Goal: Task Accomplishment & Management: Use online tool/utility

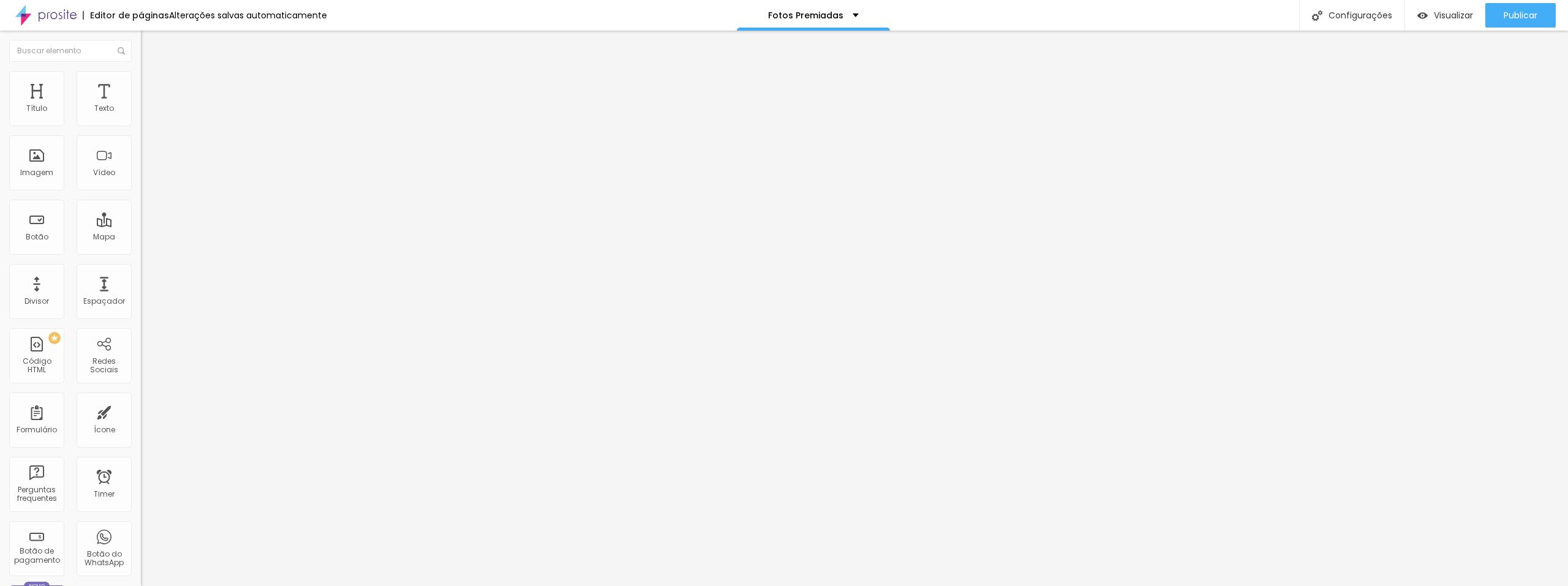
click at [152, 84] on span "Avançado" at bounding box center [172, 79] width 41 height 10
click at [141, 70] on img at bounding box center [146, 64] width 11 height 11
drag, startPoint x: 1188, startPoint y: 13, endPoint x: 1202, endPoint y: 17, distance: 14.6
click at [1187, 14] on div "Editor de páginas Alterações salvas automaticamente Fotos Premiadas Configuraçõ…" at bounding box center [784, 15] width 1568 height 31
click at [1459, 16] on span "Visualizar" at bounding box center [1453, 15] width 39 height 10
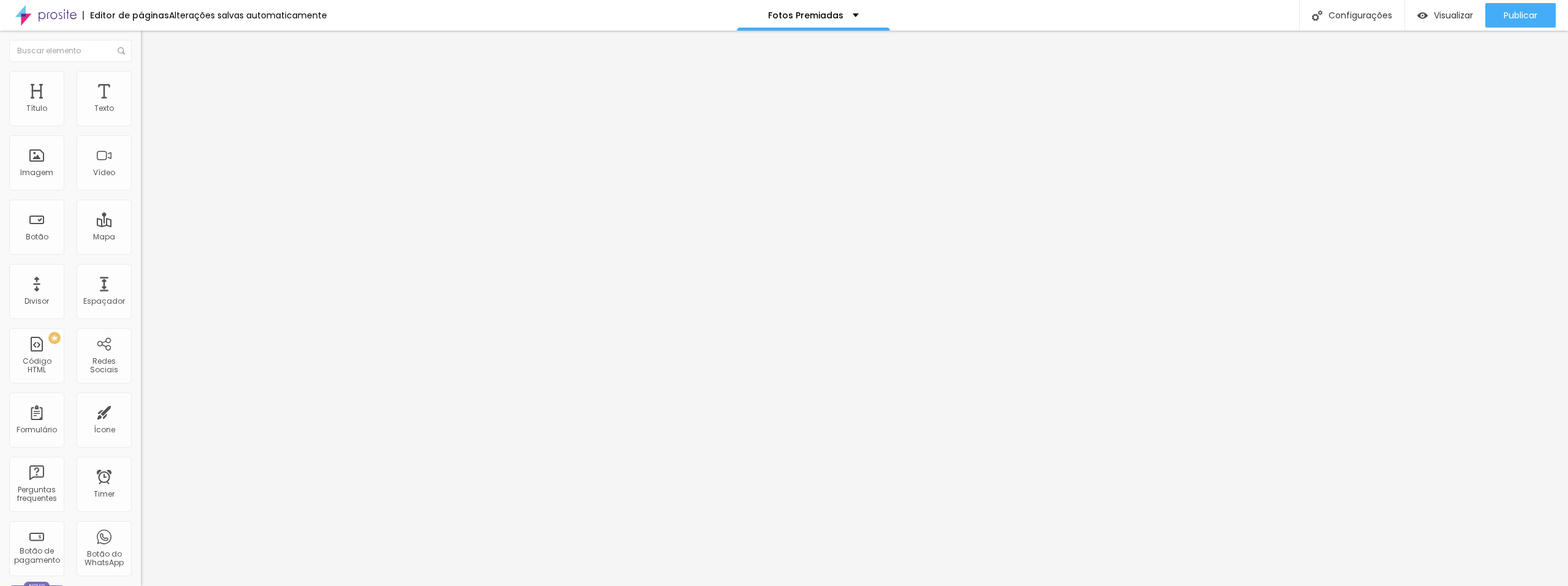
type input "46"
type input "45"
type input "44"
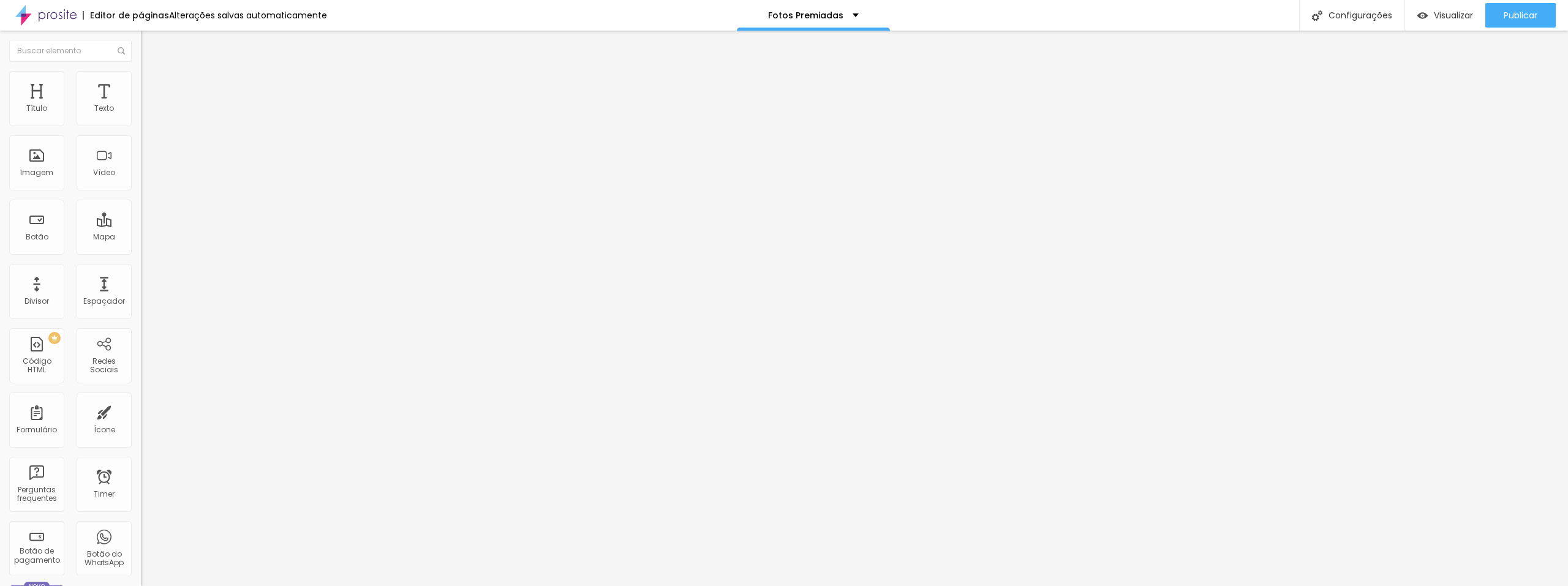
type input "44"
type input "43"
type input "42"
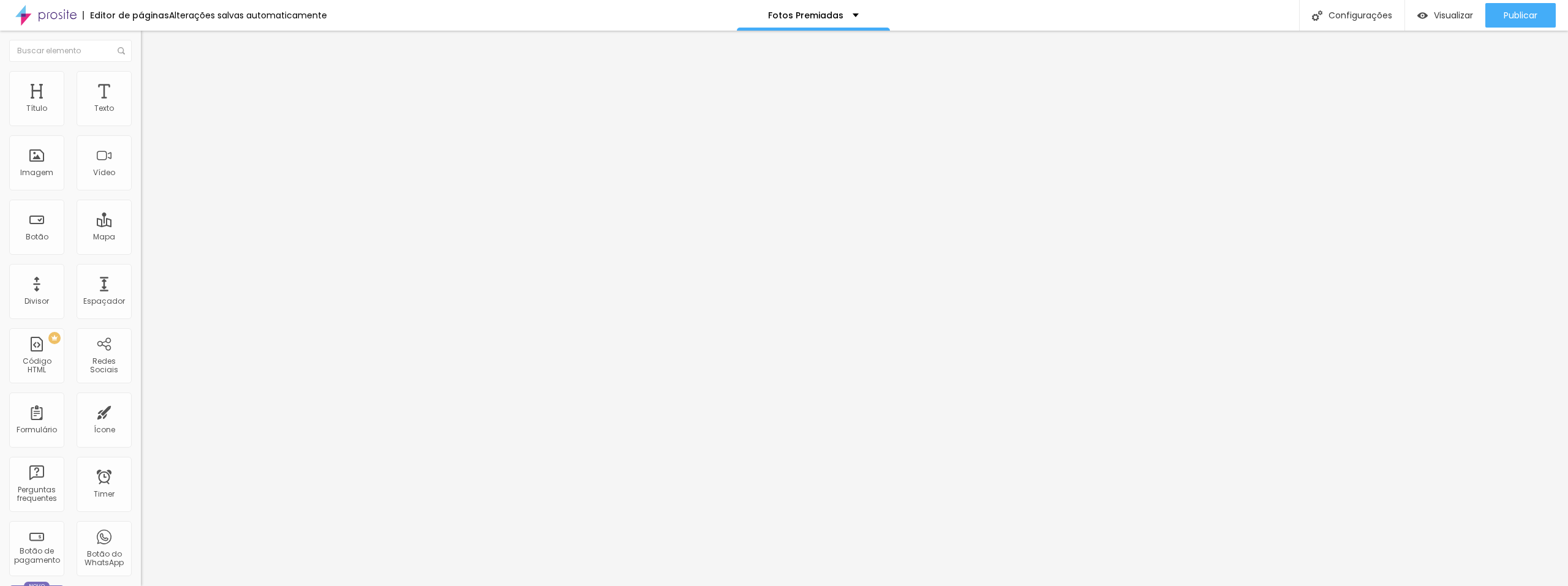
type input "41"
type input "40"
type input "39"
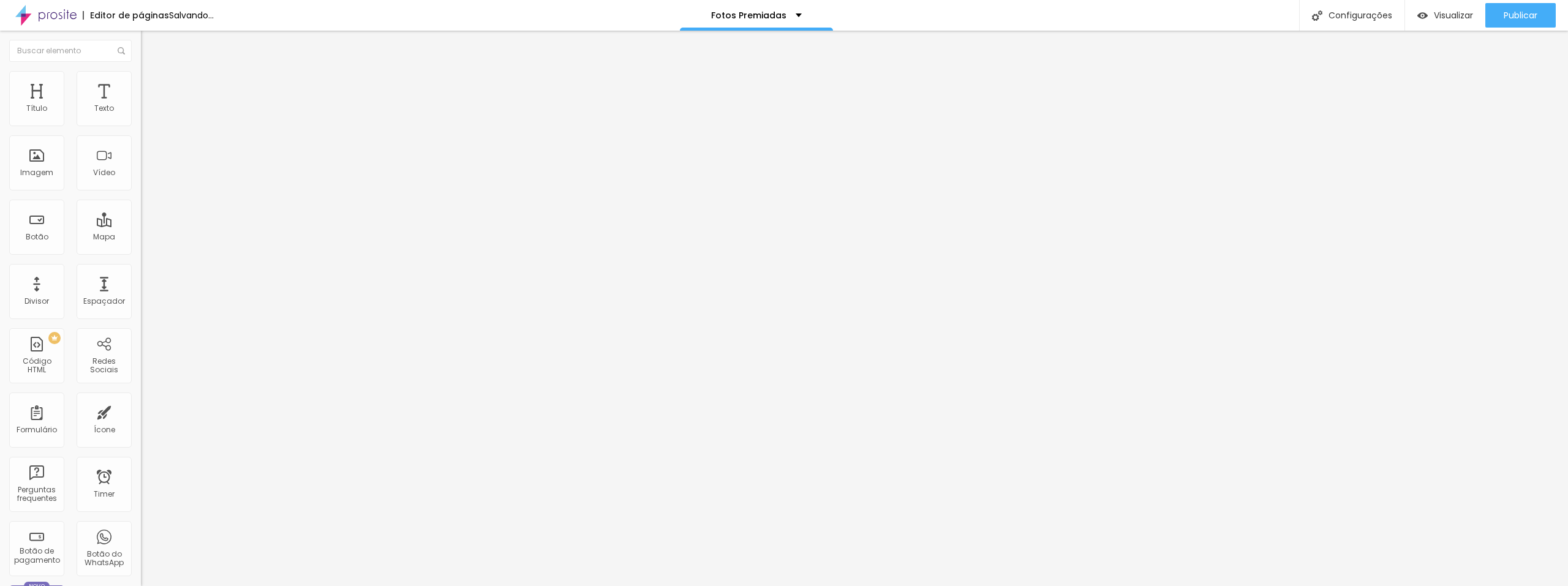
type input "39"
type input "38"
type input "37"
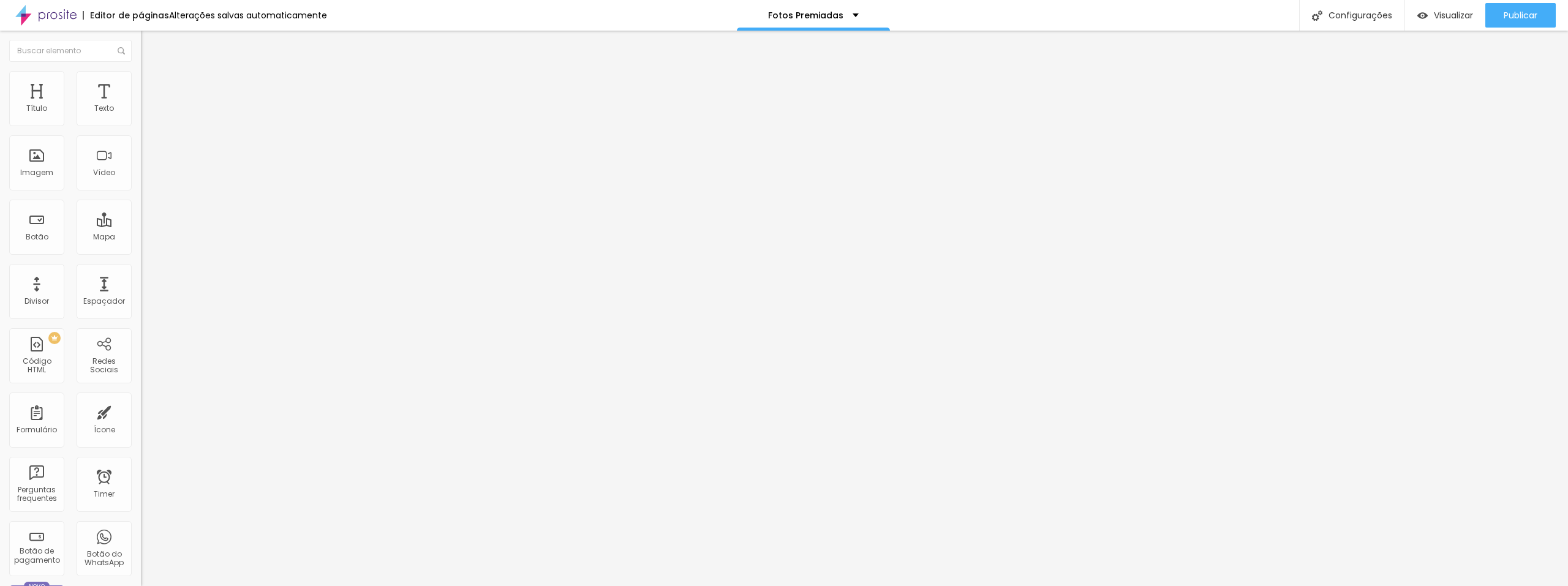
drag, startPoint x: 57, startPoint y: 259, endPoint x: 48, endPoint y: 257, distance: 9.2
type input "37"
click at [141, 289] on input "range" at bounding box center [180, 294] width 79 height 10
type input "0.7"
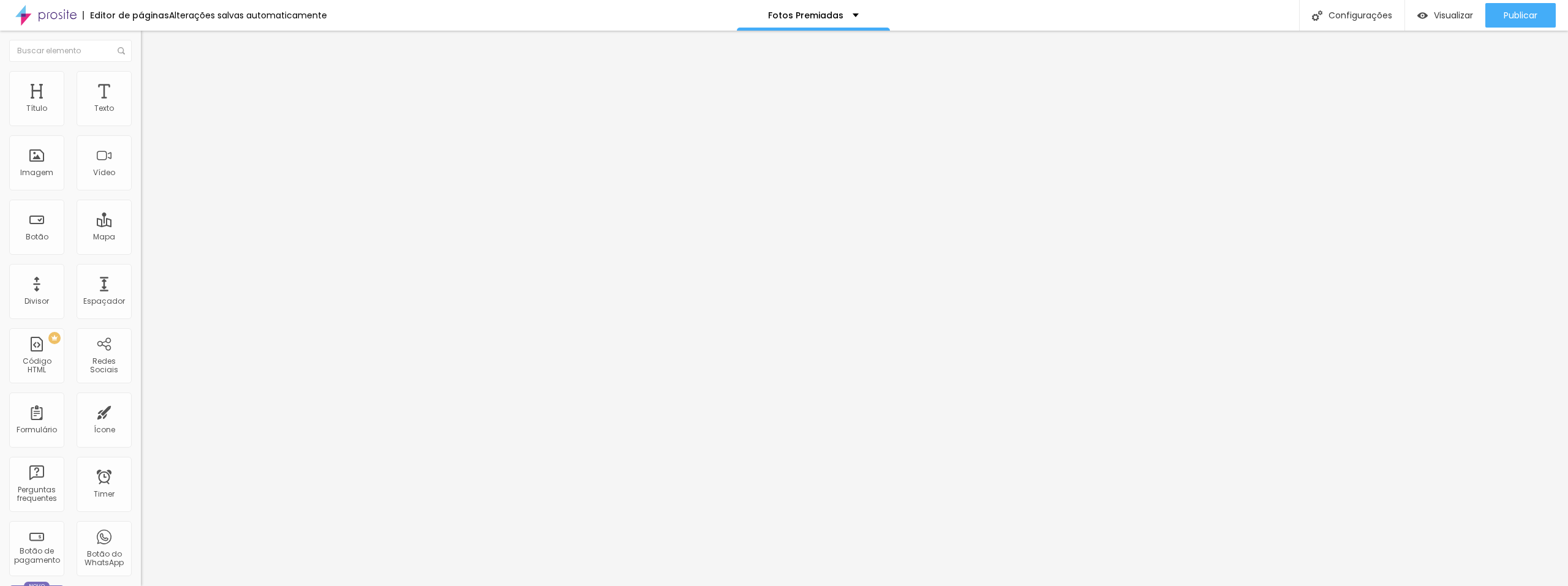
type input "0.8"
type input "1"
type input "1.1"
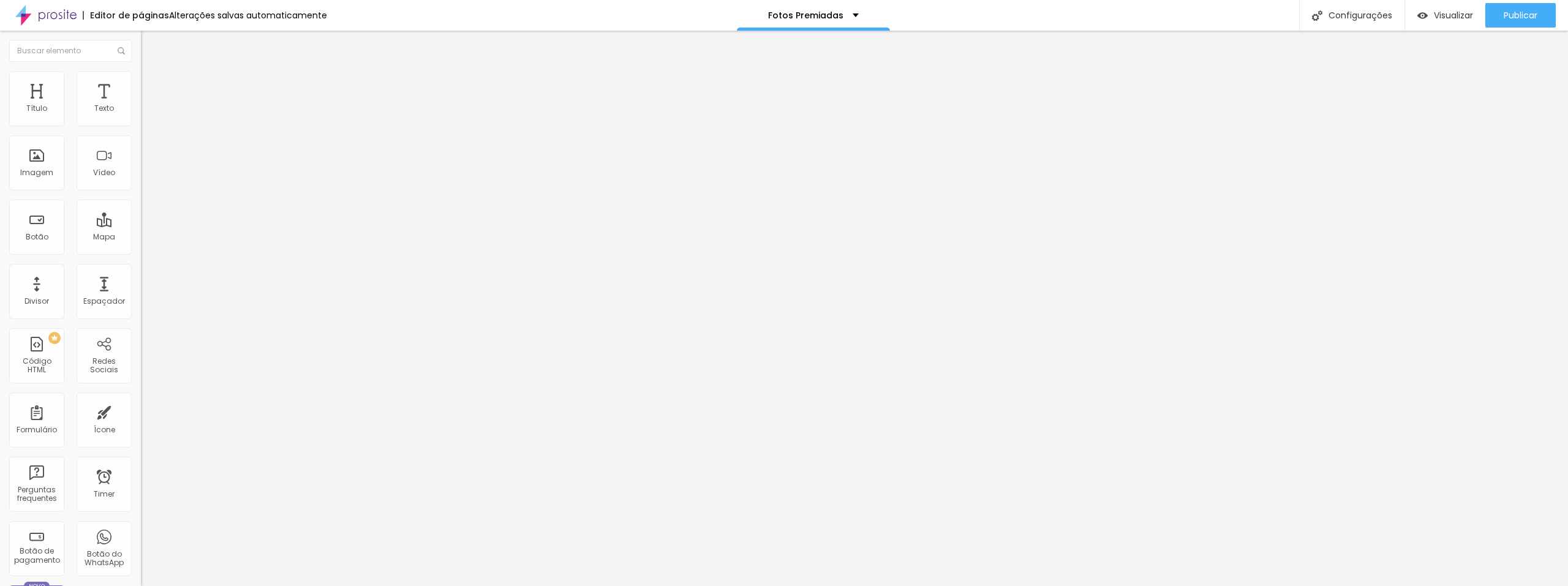
type input "1.1"
type input "1.3"
type input "1.5"
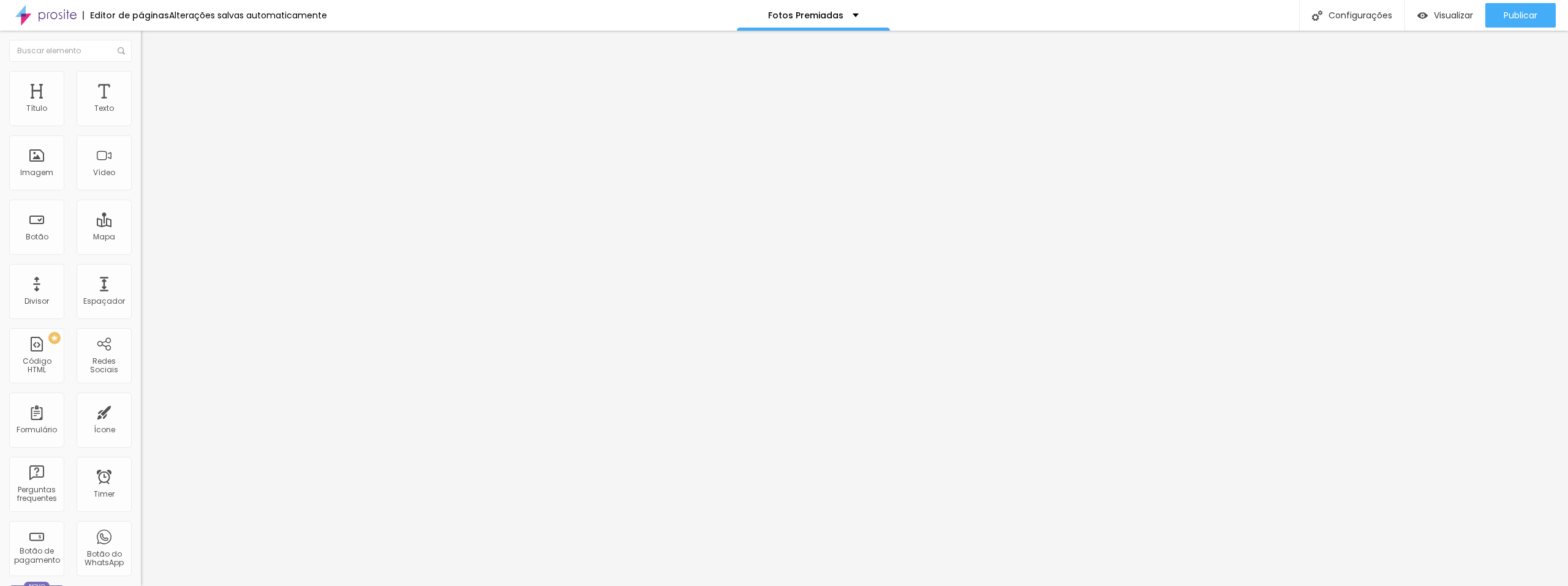
type input "1.6"
type input "1.5"
type input "1.1"
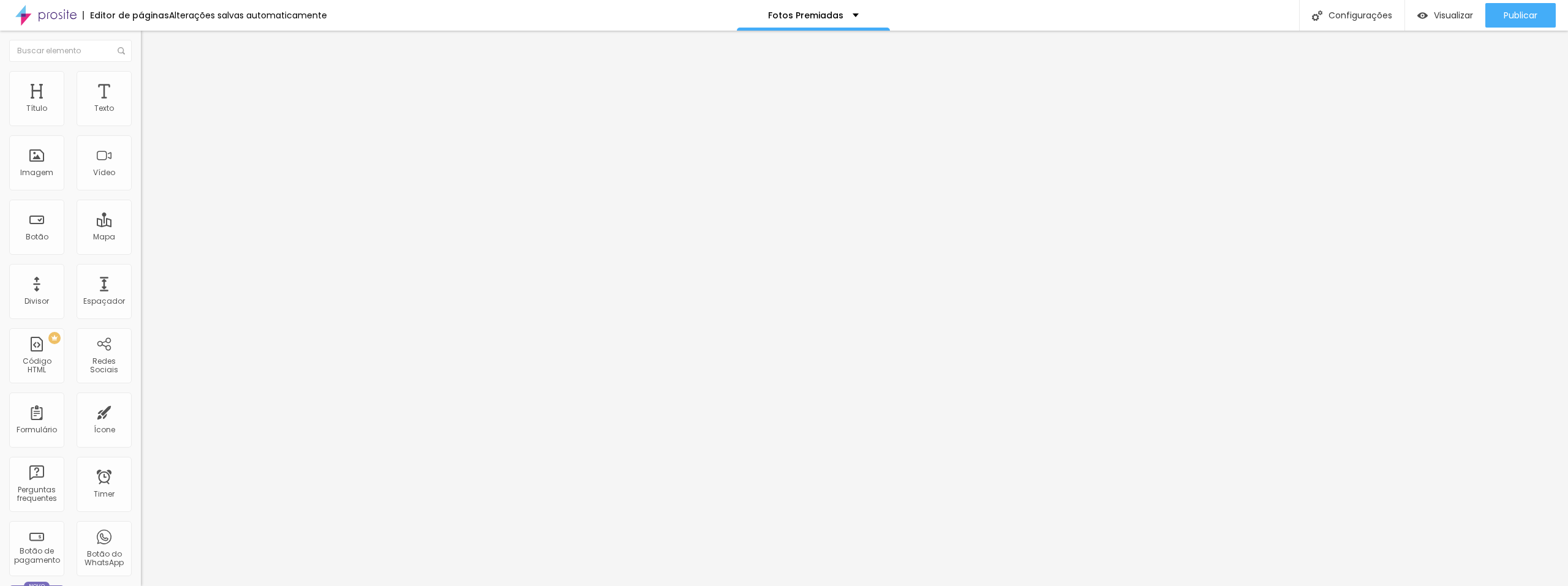
type input "1.1"
type input "1"
type input "0.8"
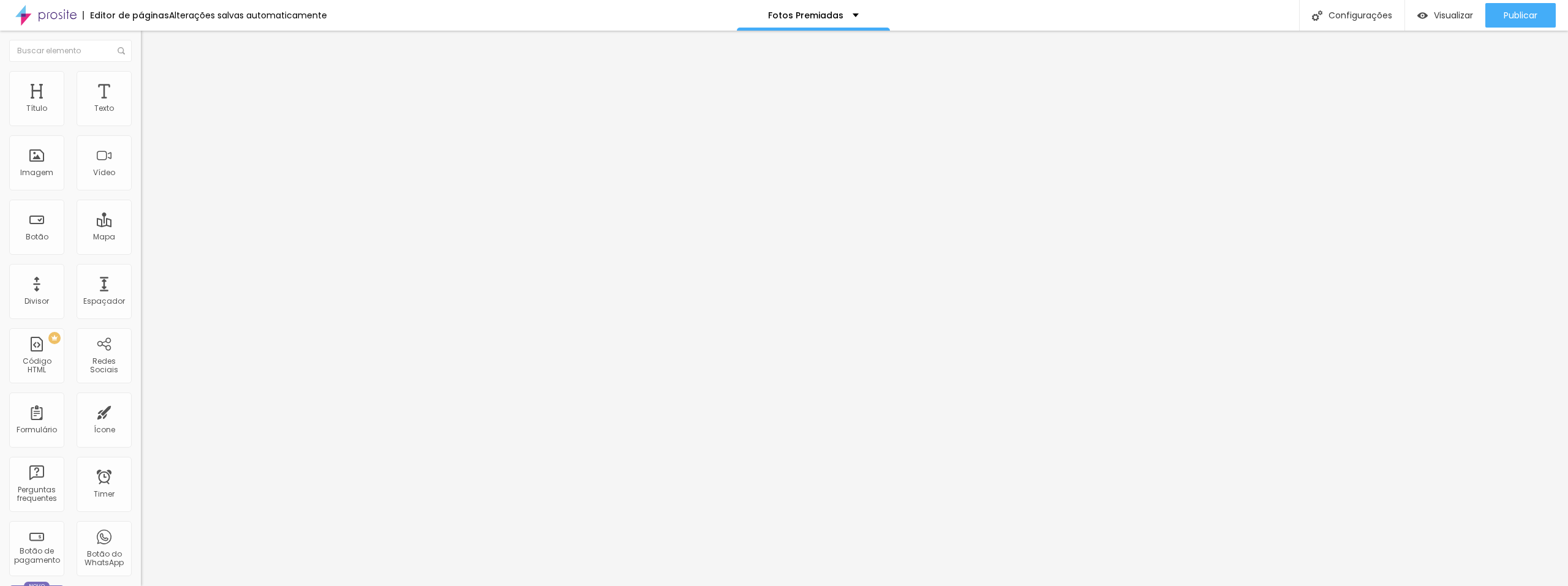
type input "0.7"
type input "0.5"
type input "0.3"
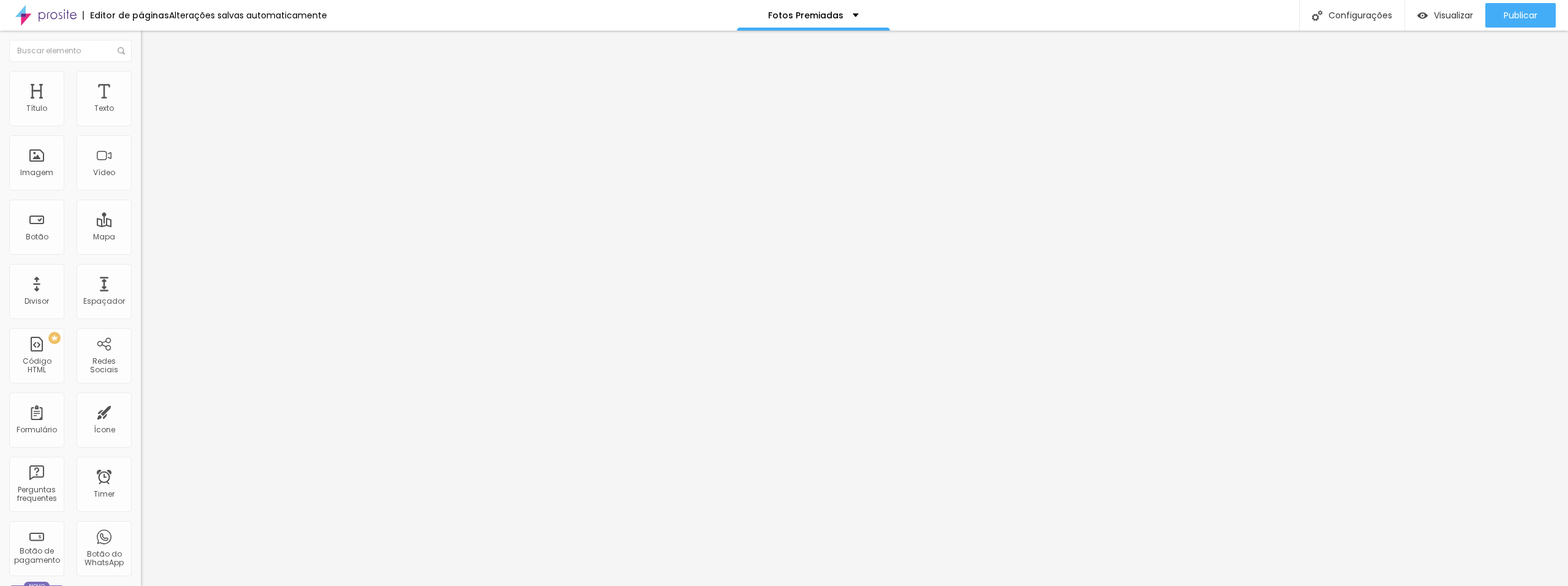
type input "0.3"
type input "0.2"
type input "0"
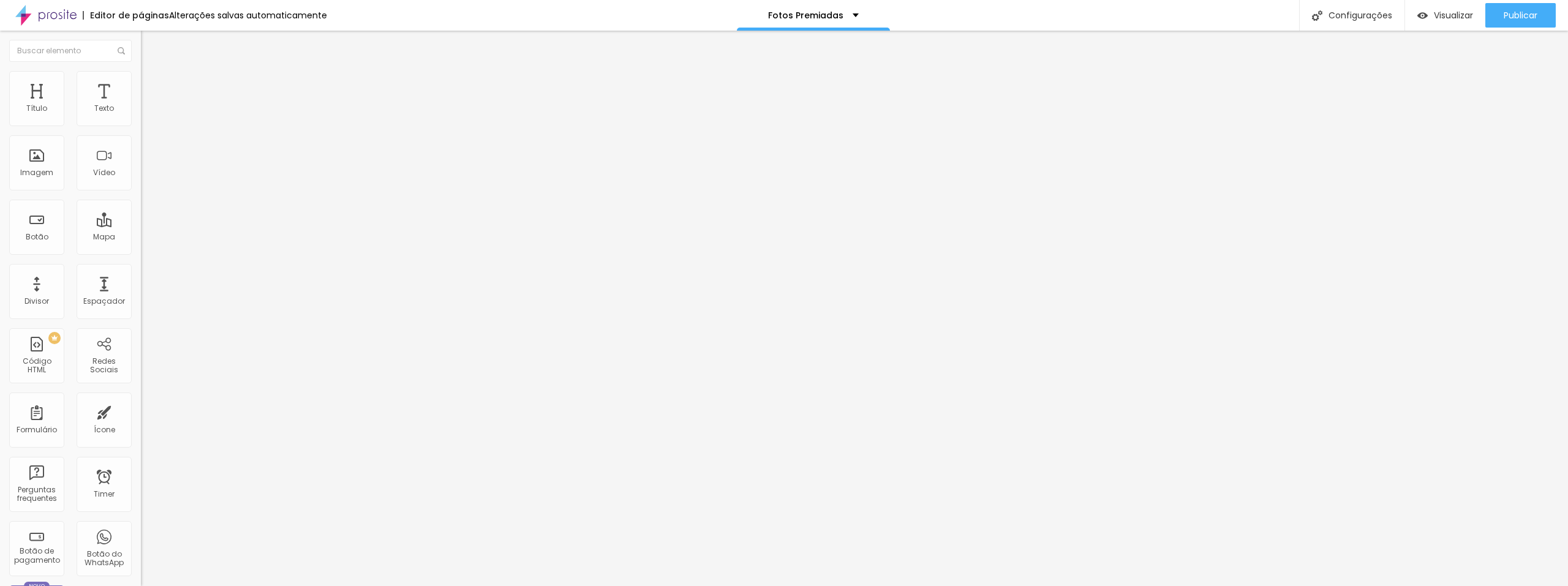
type input "0.2"
type input "0.3"
type input "0.5"
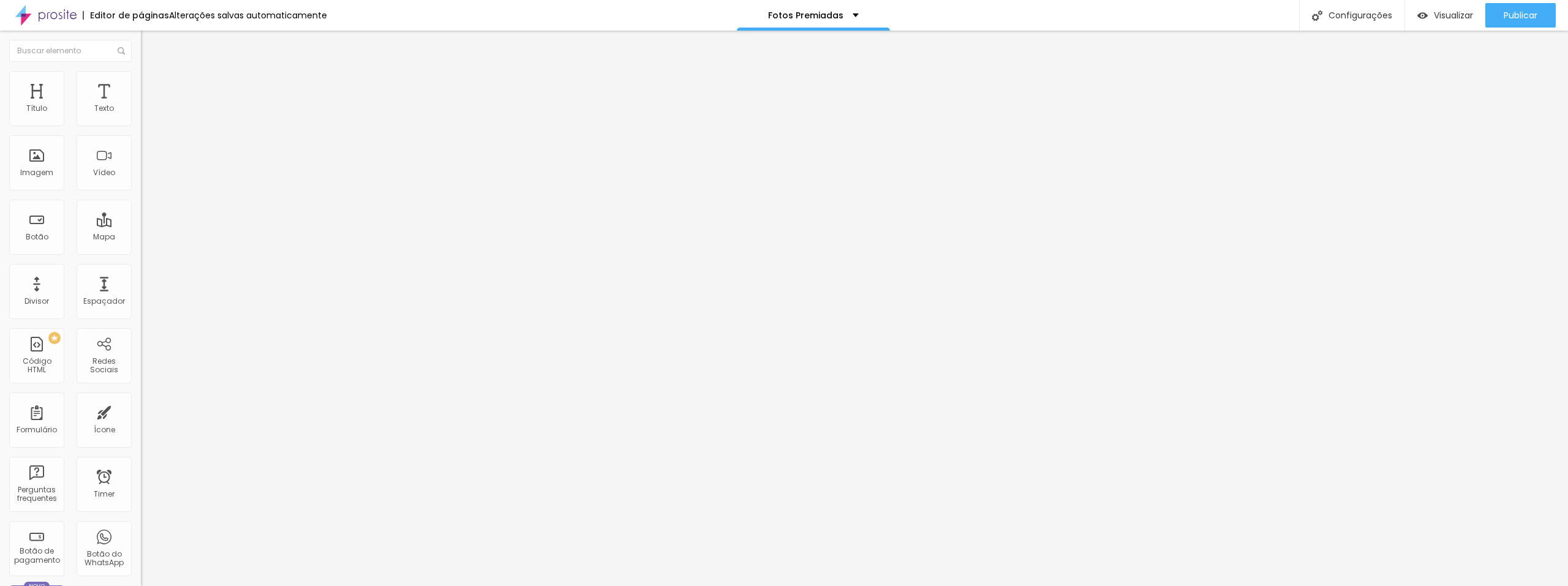
type input "0.5"
type input "0.8"
type input "1"
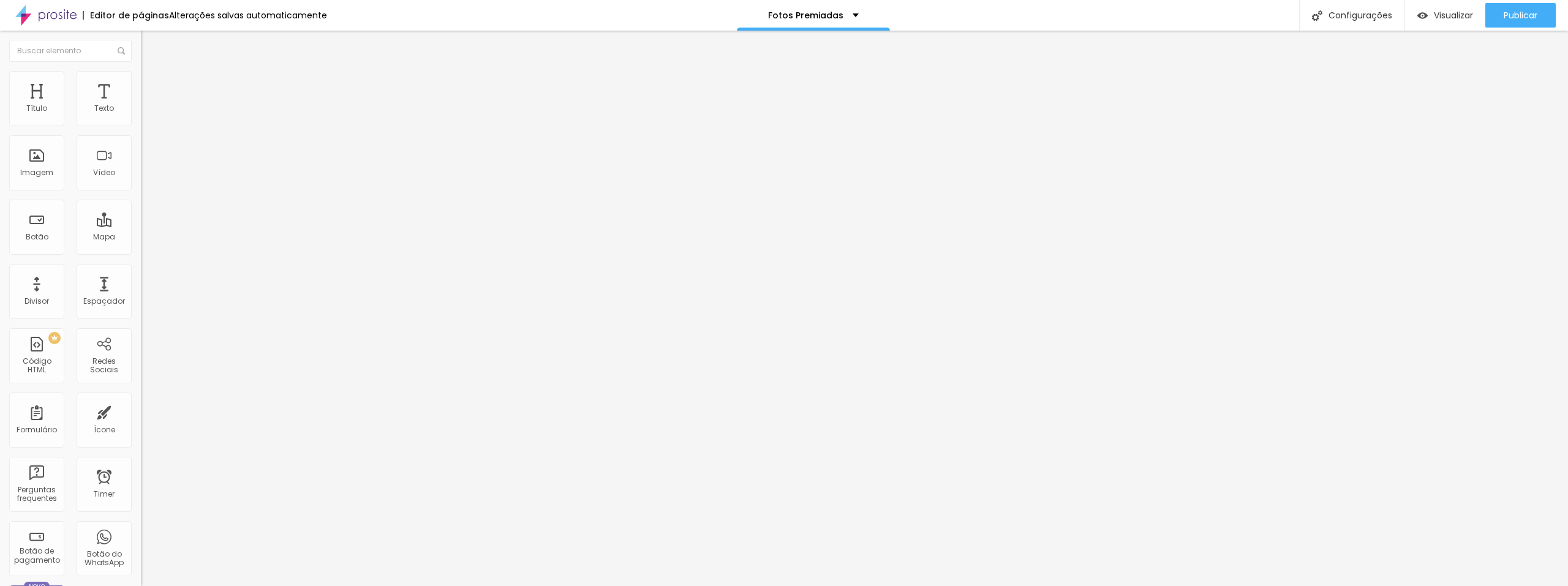
type input "1.1"
type input "1.3"
type input "1.5"
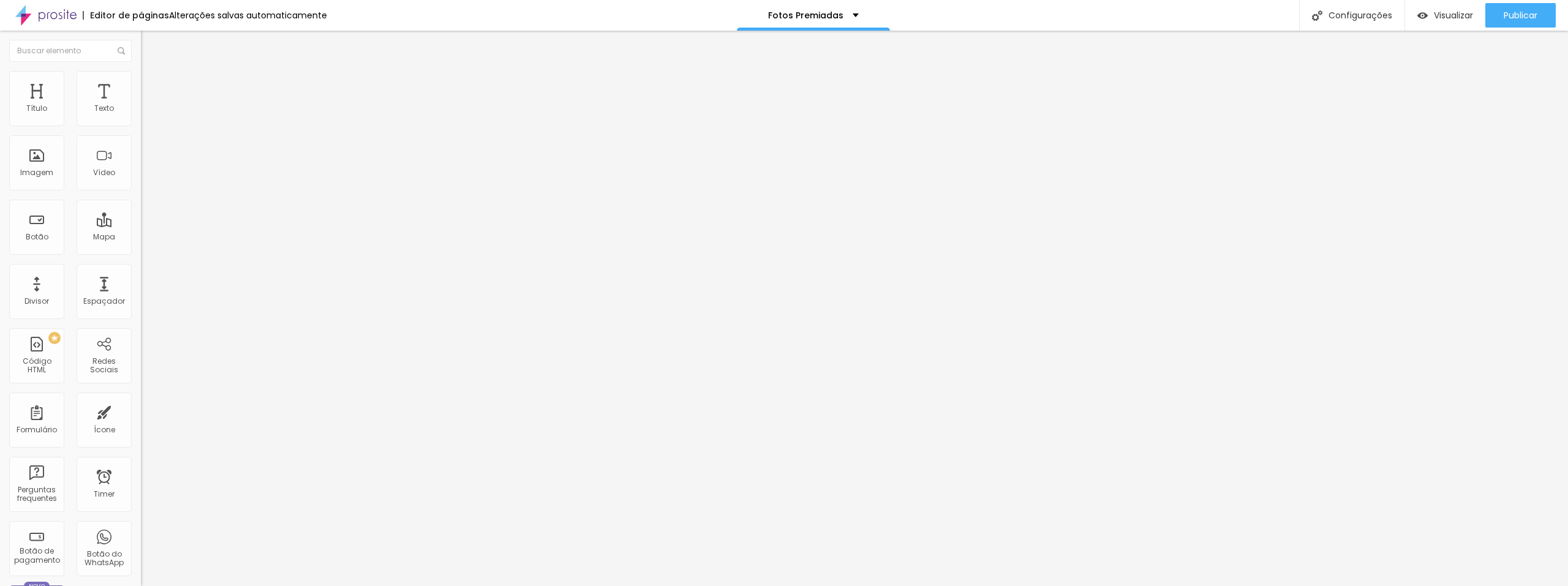
type input "1.5"
type input "1.6"
type input "1.8"
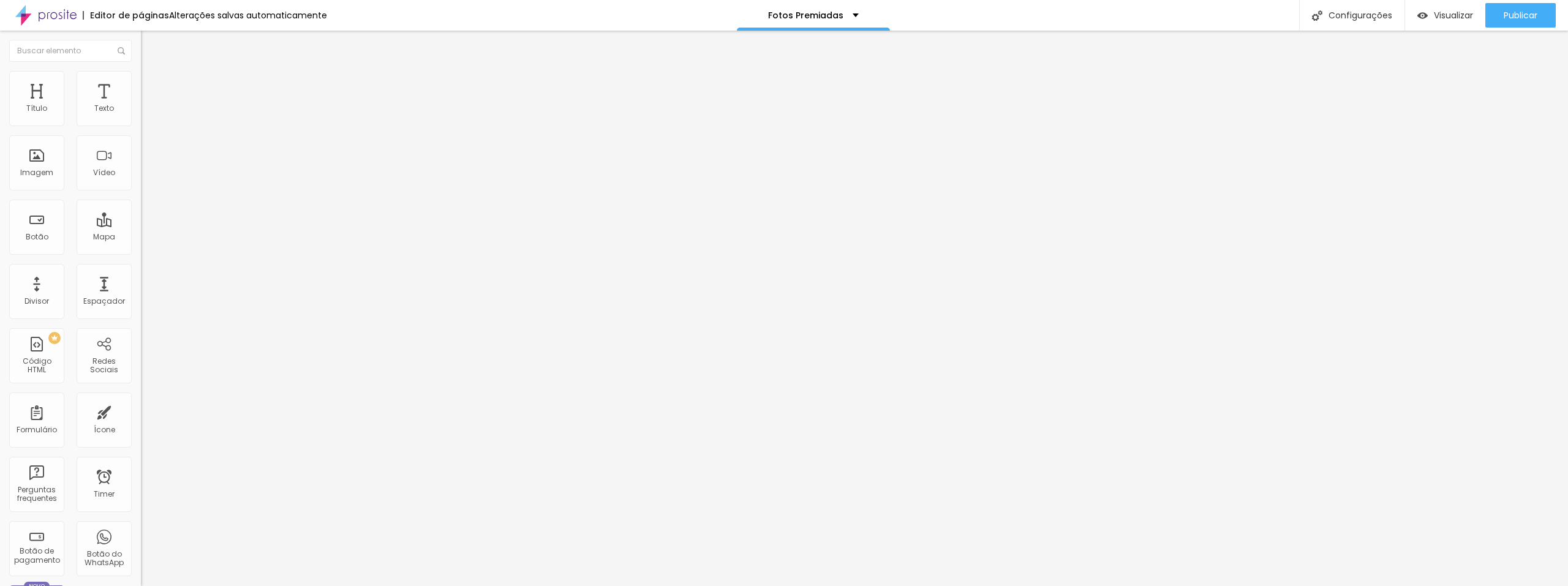
type input "2"
type input "2.1"
type input "2.3"
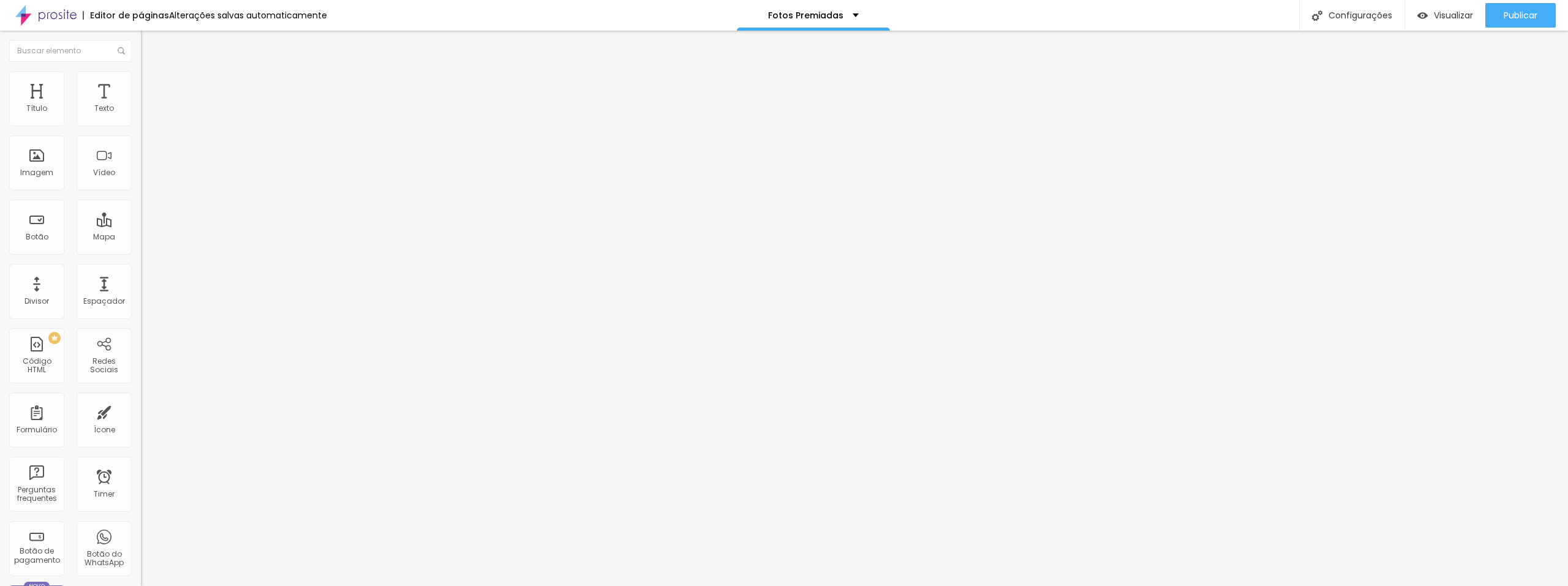
type input "2.3"
type input "2.5"
type input "2.6"
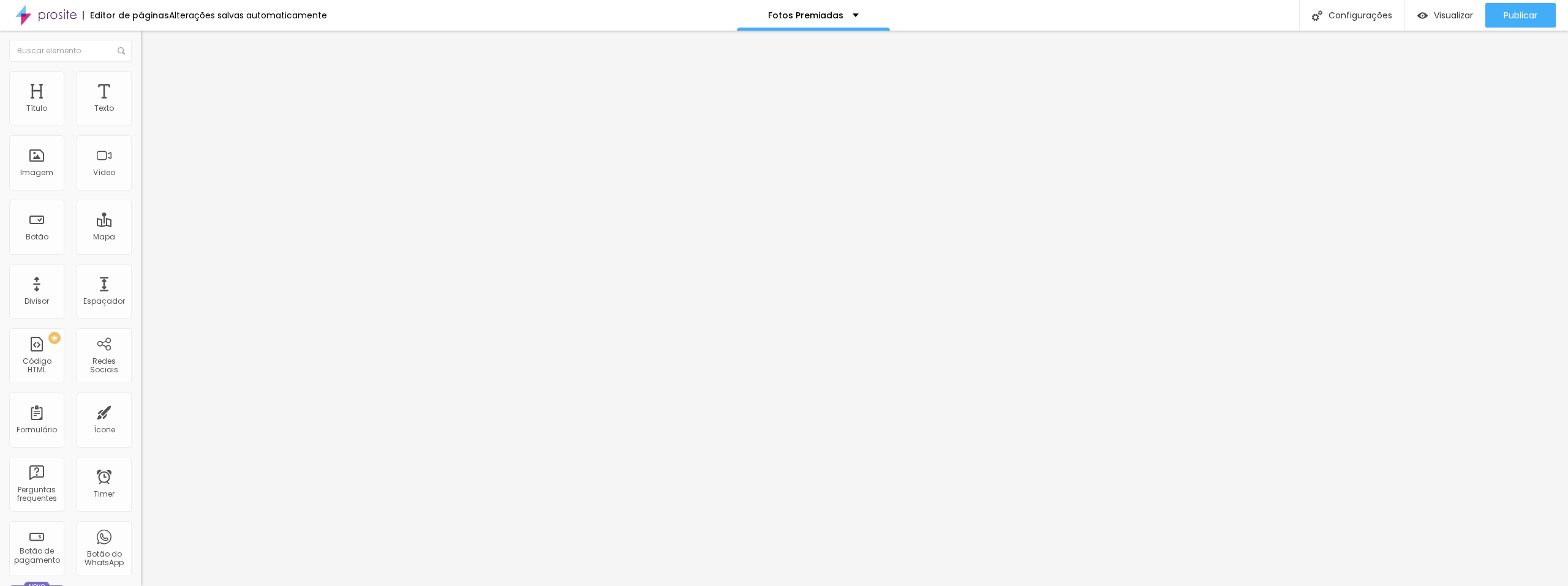
type input "2.8"
type input "2.6"
type input "2.5"
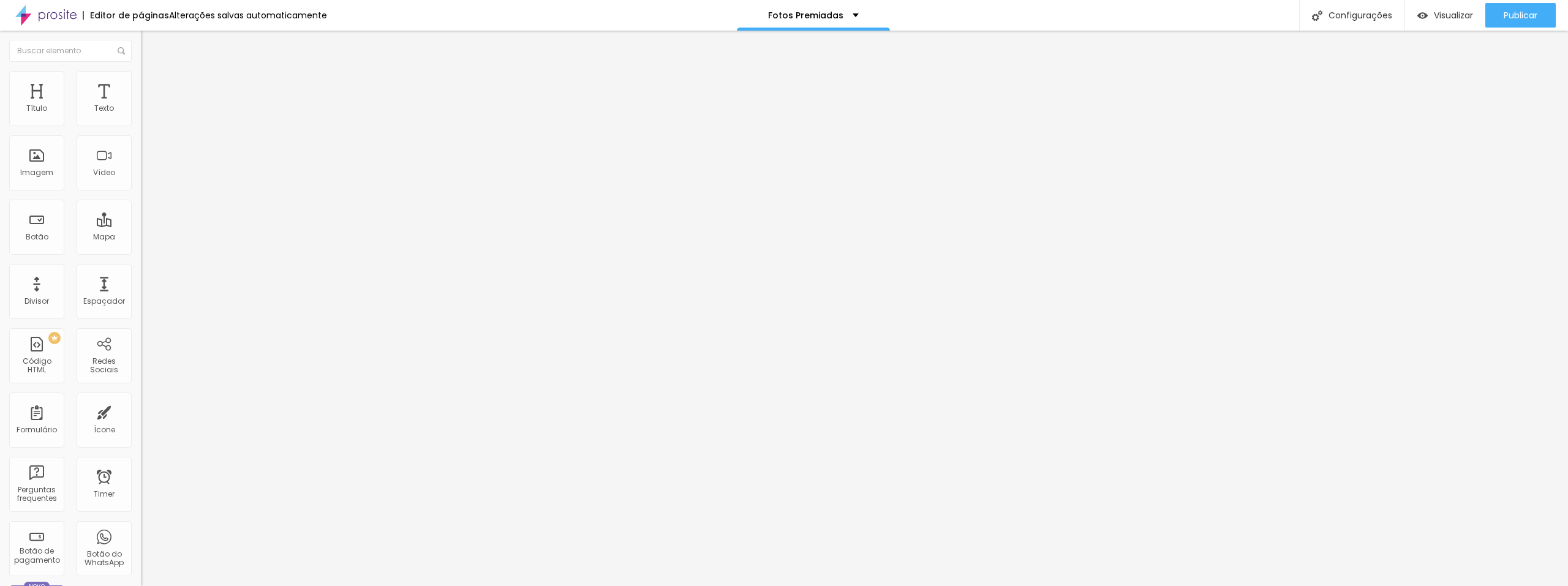
type input "2.5"
drag, startPoint x: 31, startPoint y: 280, endPoint x: 38, endPoint y: 281, distance: 7.1
type input "2.5"
click at [141, 463] on input "range" at bounding box center [180, 467] width 79 height 10
type input "1.4"
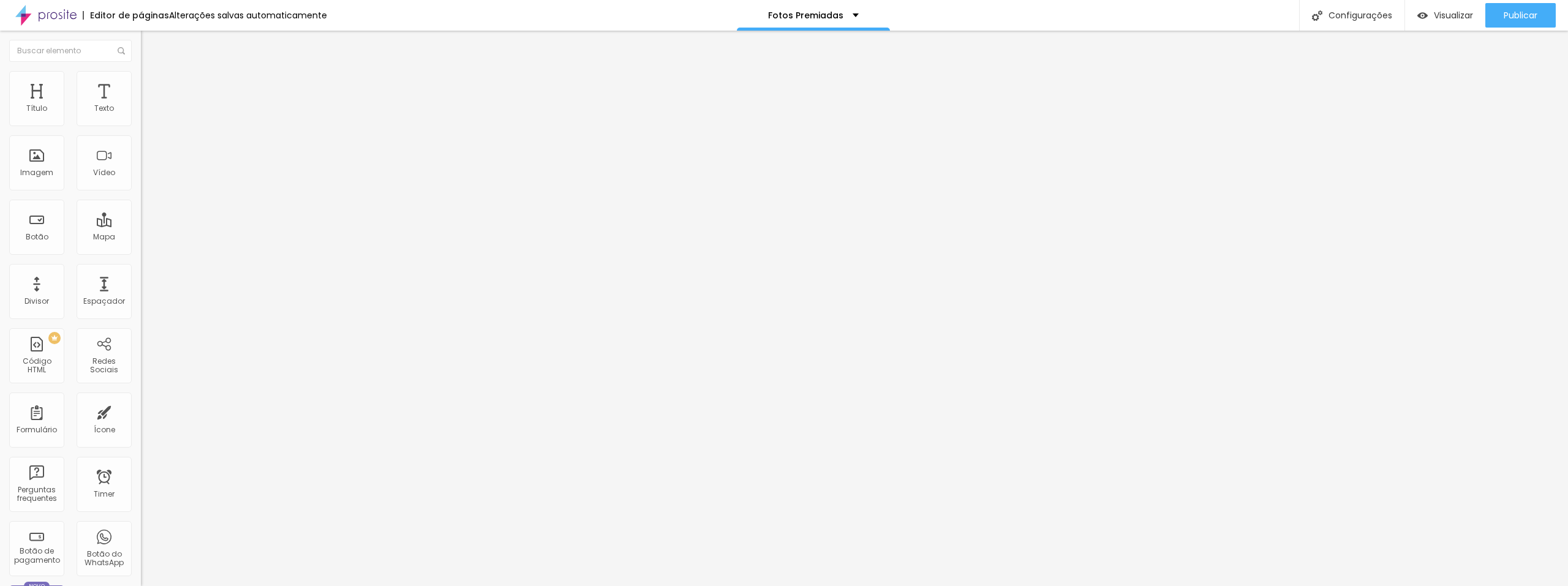
type input "1.4"
type input "1.5"
type input "1.6"
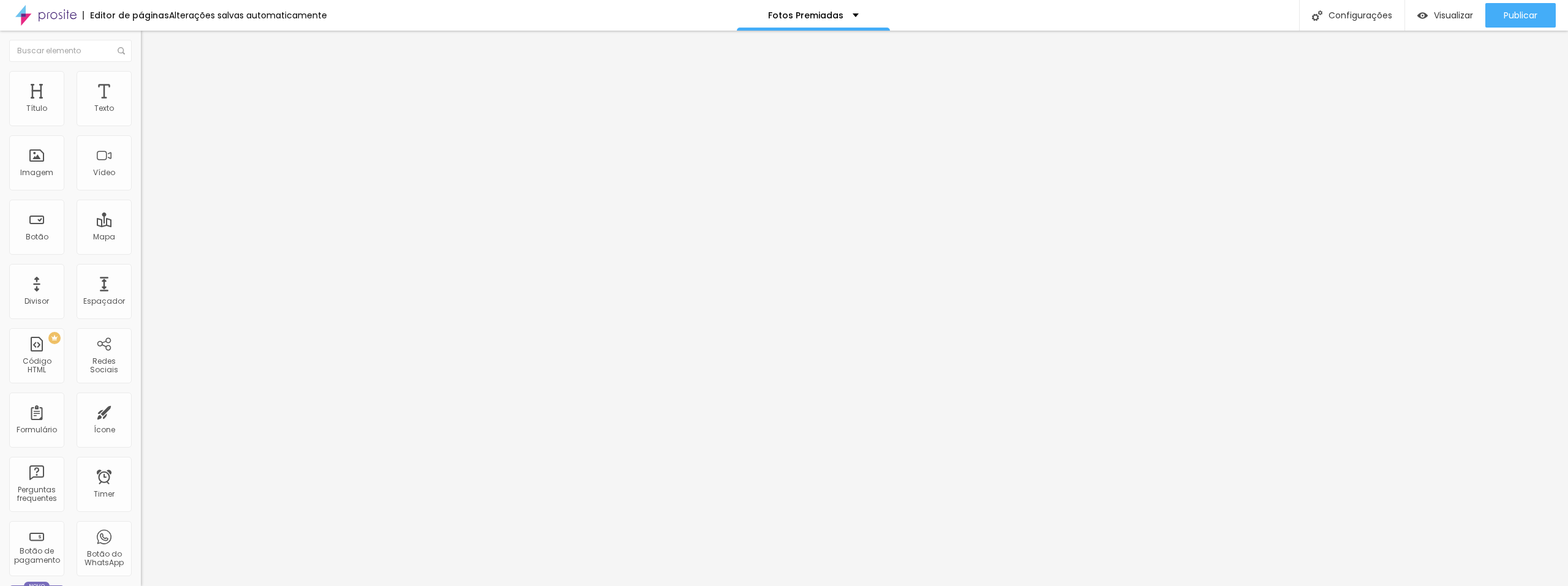
type input "1.7"
type input "1.8"
type input "1.9"
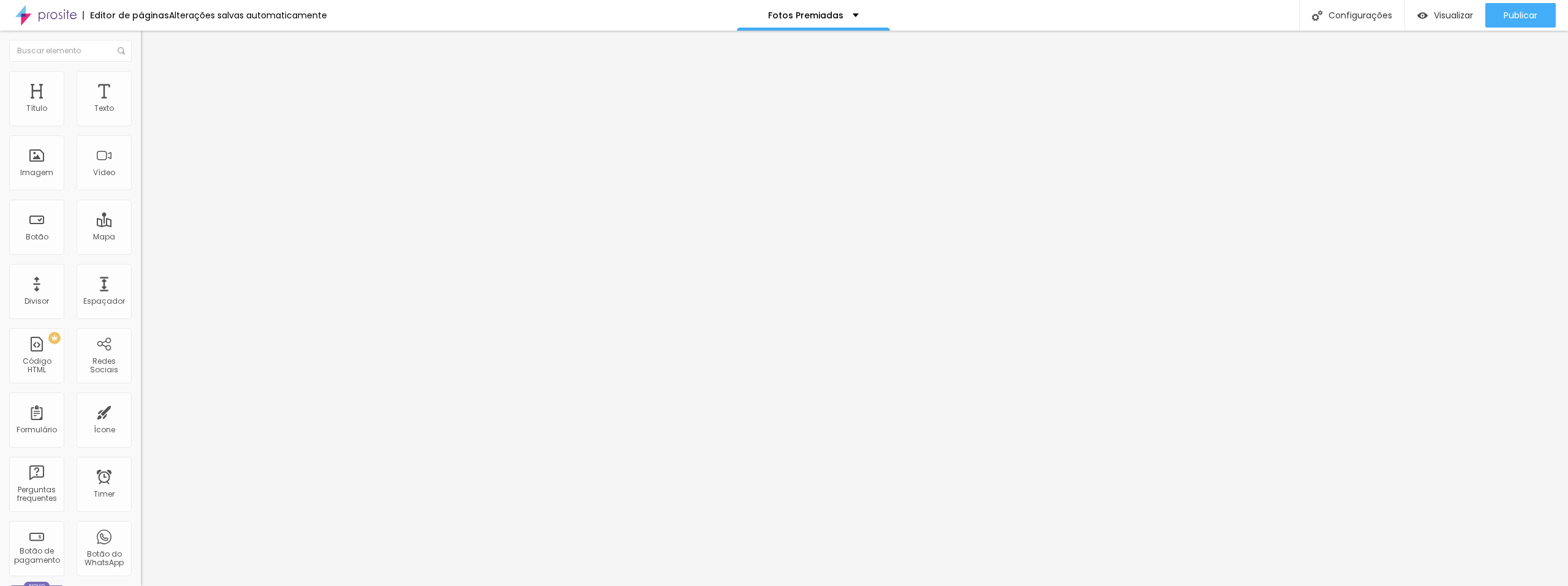
type input "1.9"
type input "2"
type input "1.9"
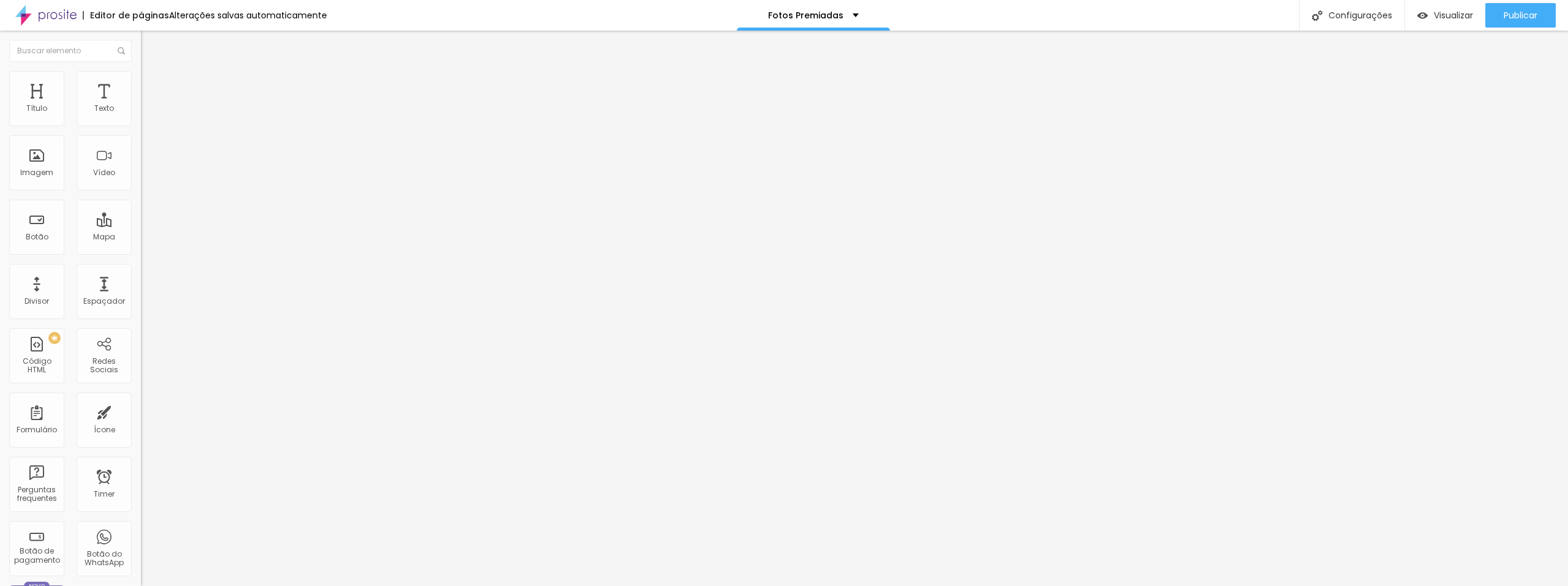
type input "1.8"
type input "1.7"
type input "1.8"
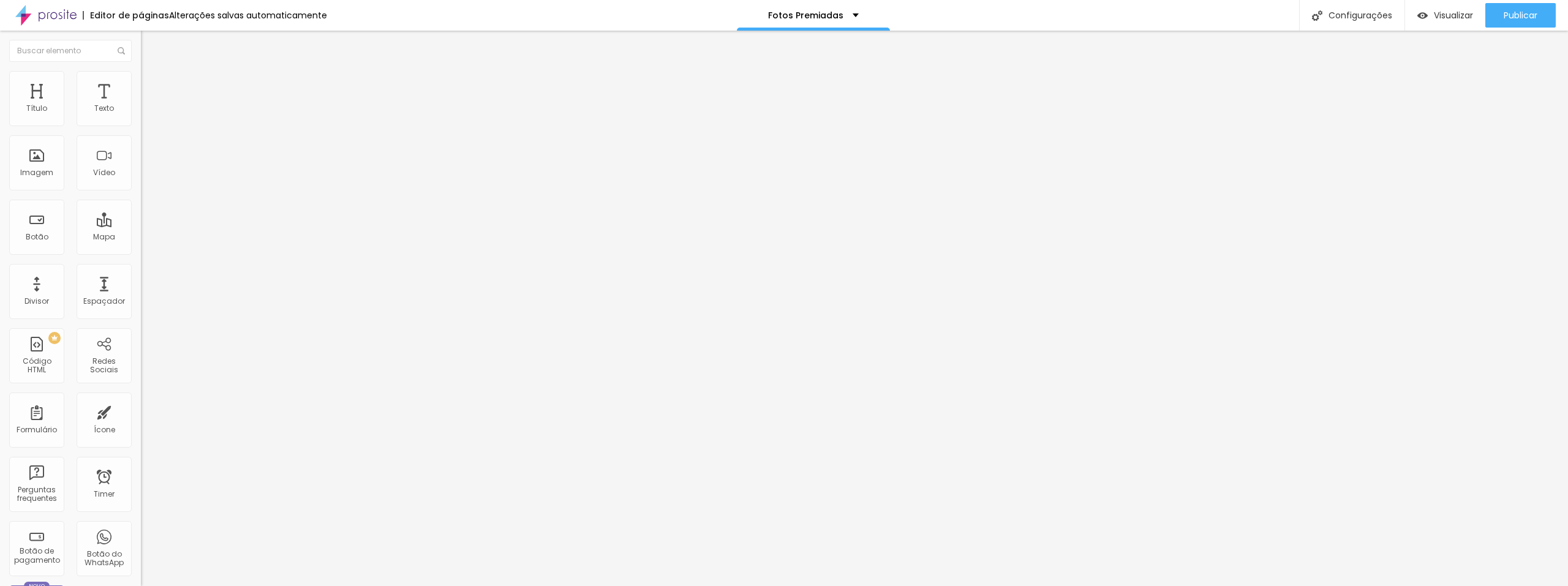
type input "1.8"
type input "1.7"
drag, startPoint x: 69, startPoint y: 305, endPoint x: 88, endPoint y: 303, distance: 19.1
type input "1.7"
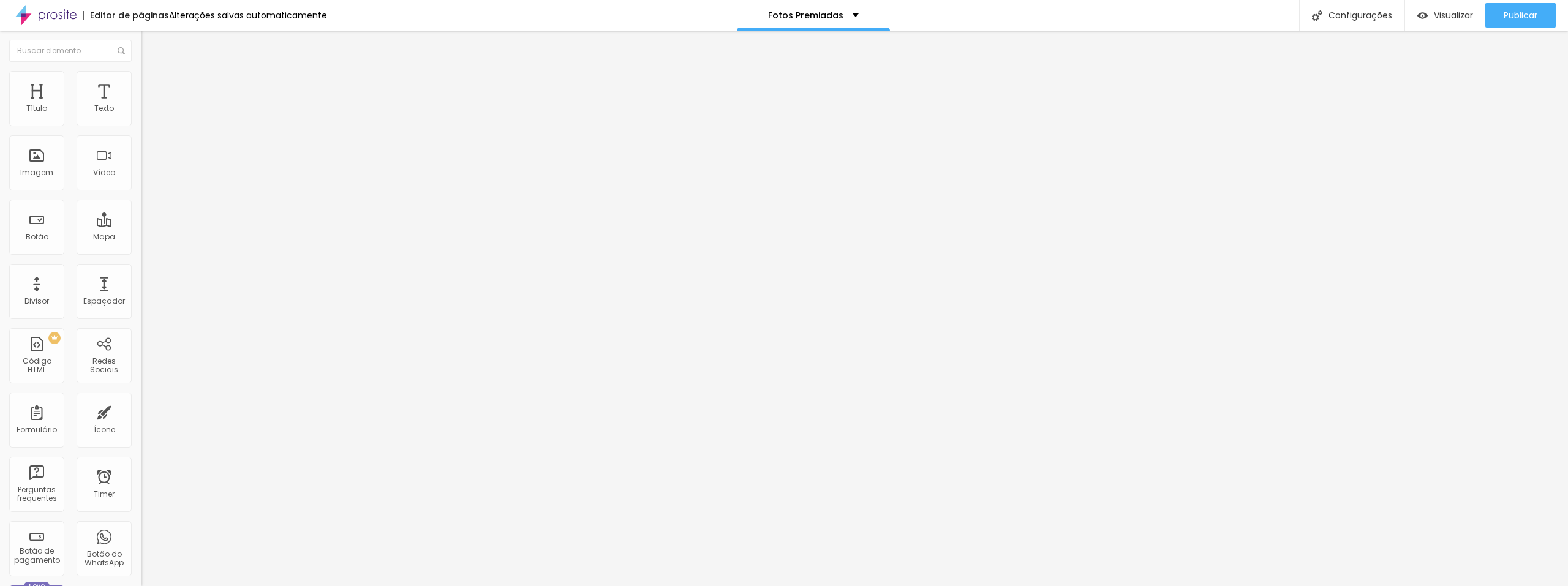
drag, startPoint x: 33, startPoint y: 326, endPoint x: 39, endPoint y: 327, distance: 6.1
type input "2"
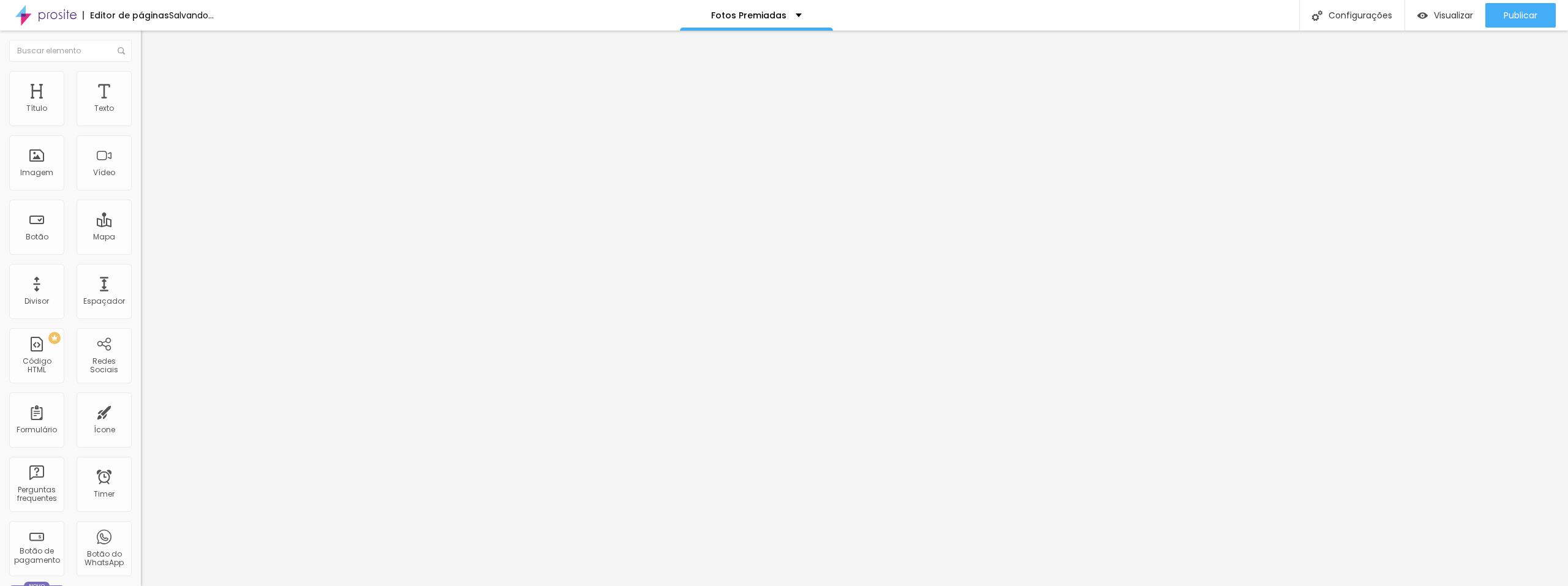
type input "3"
type input "4"
type input "5"
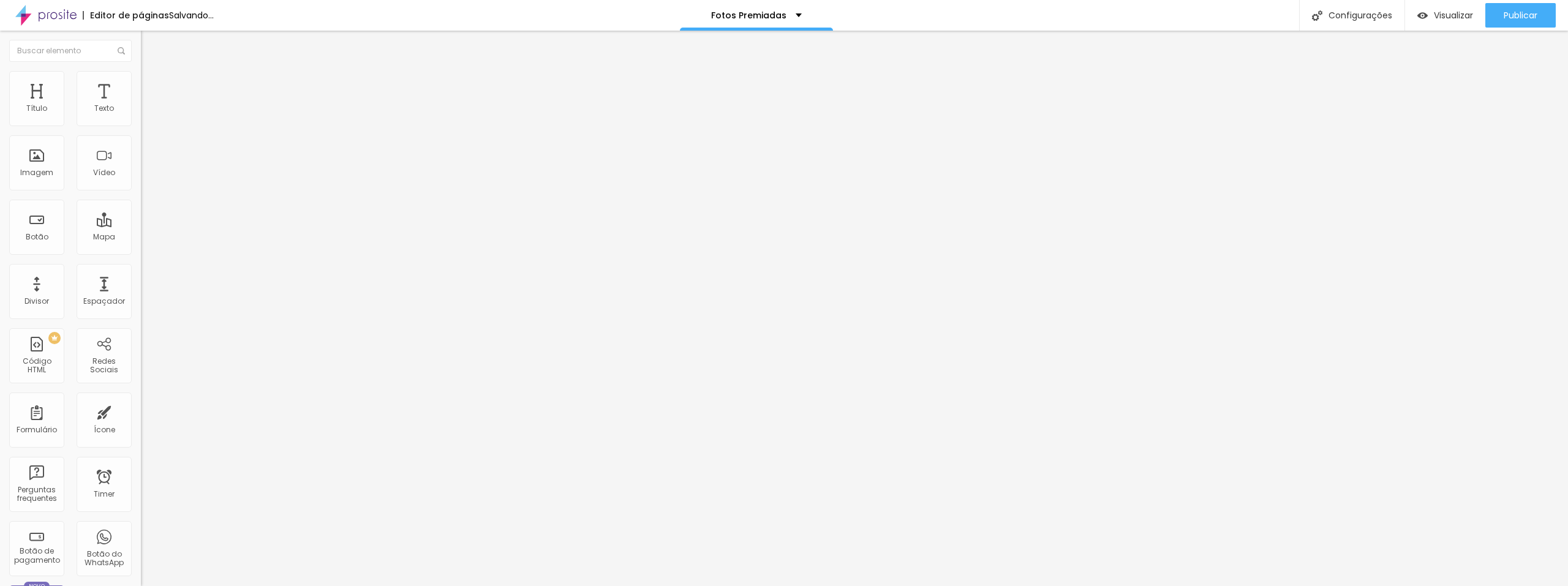
type input "5"
type input "6"
type input "5"
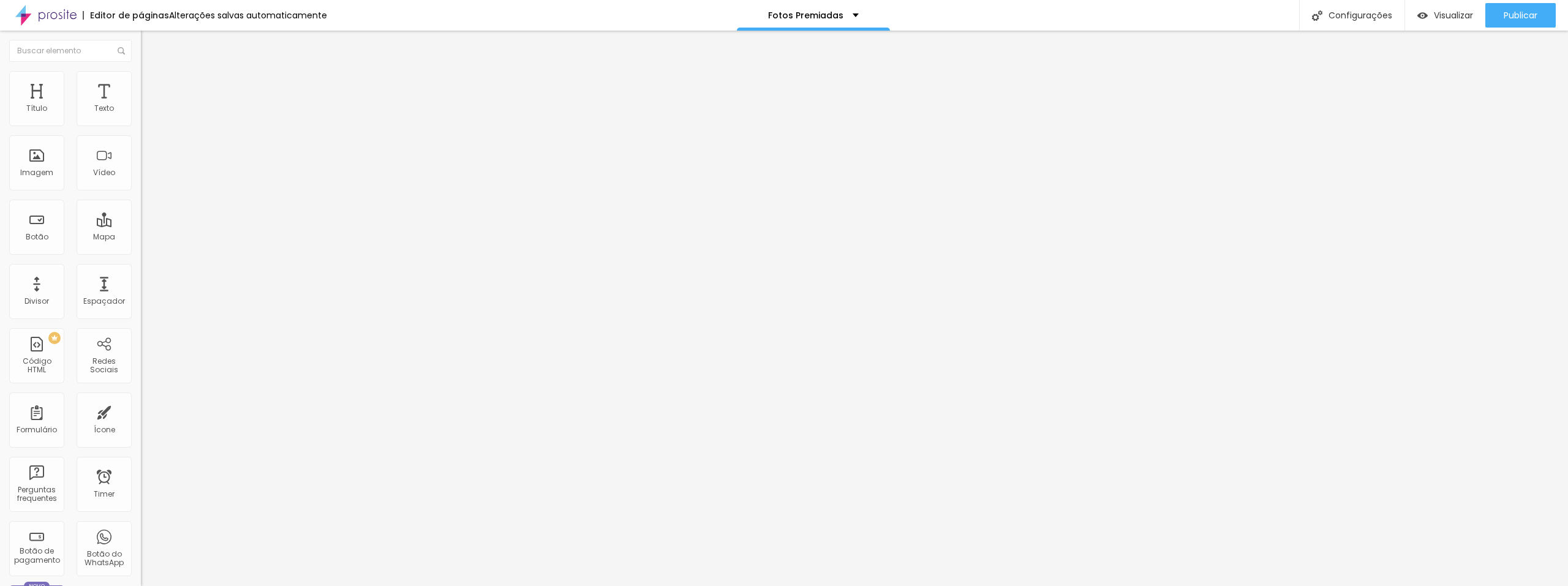
type input "4"
type input "3"
type input "2"
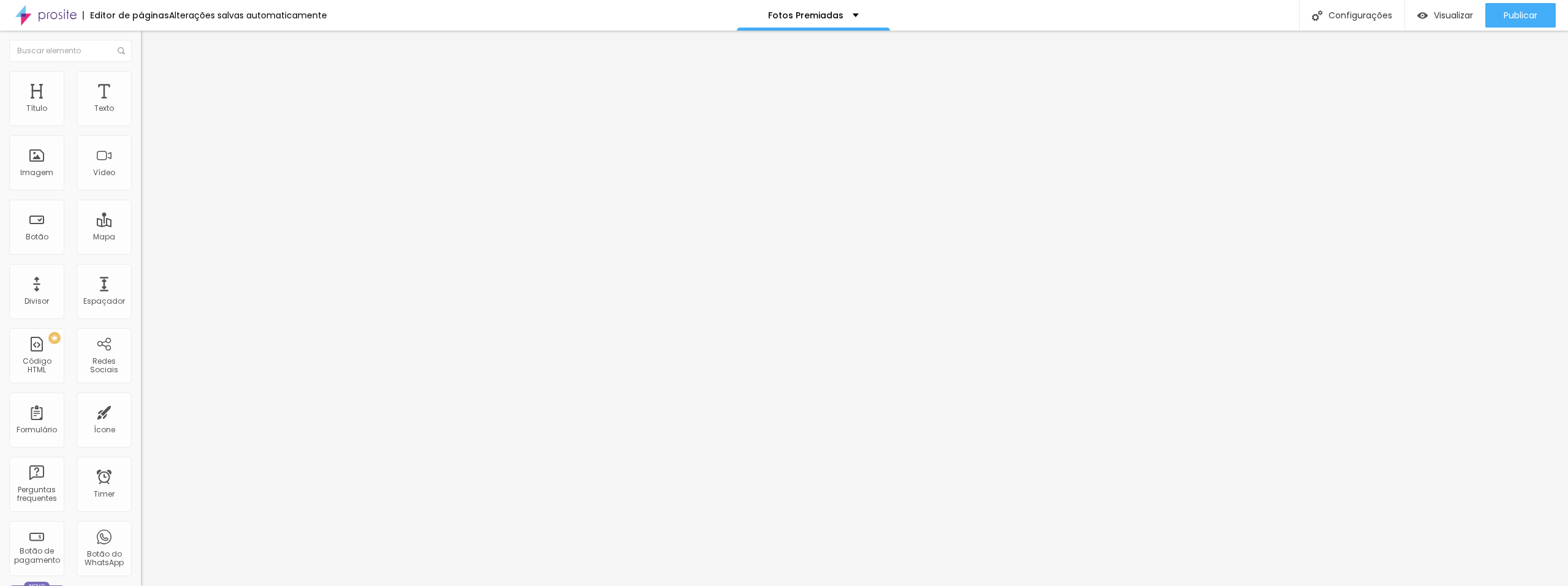
type input "2"
type input "1"
type input "0"
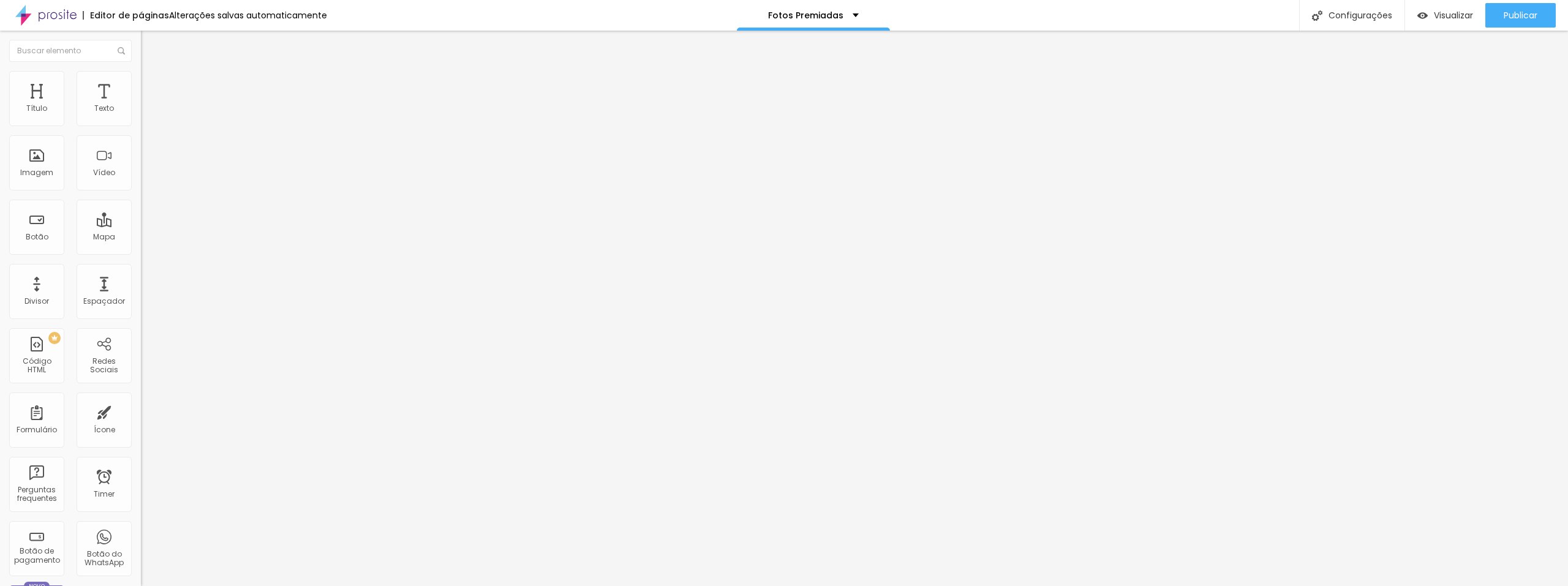
type input "1"
type input "2"
type input "3"
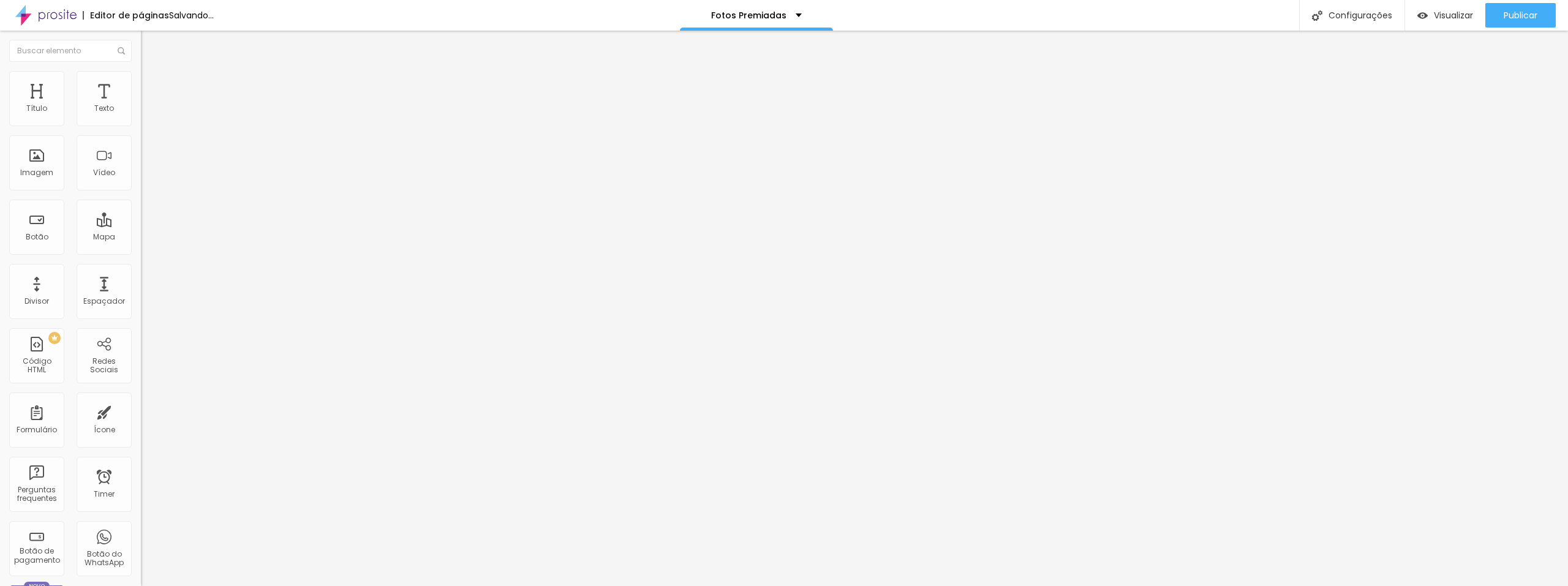
type input "3"
type input "4"
type input "3"
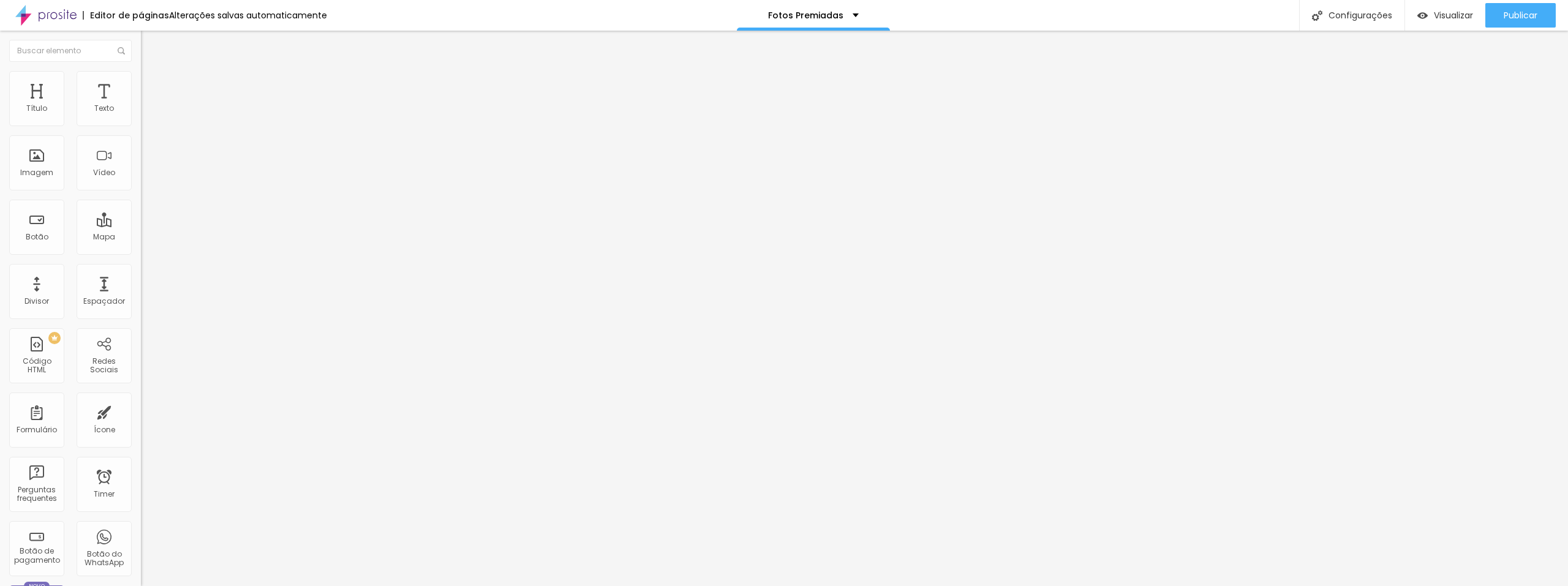
drag, startPoint x: 33, startPoint y: 327, endPoint x: 37, endPoint y: 319, distance: 8.9
type input "3"
click at [1441, 16] on span "Visualizar" at bounding box center [1453, 15] width 39 height 10
click at [1458, 15] on span "Visualizar" at bounding box center [1453, 15] width 39 height 10
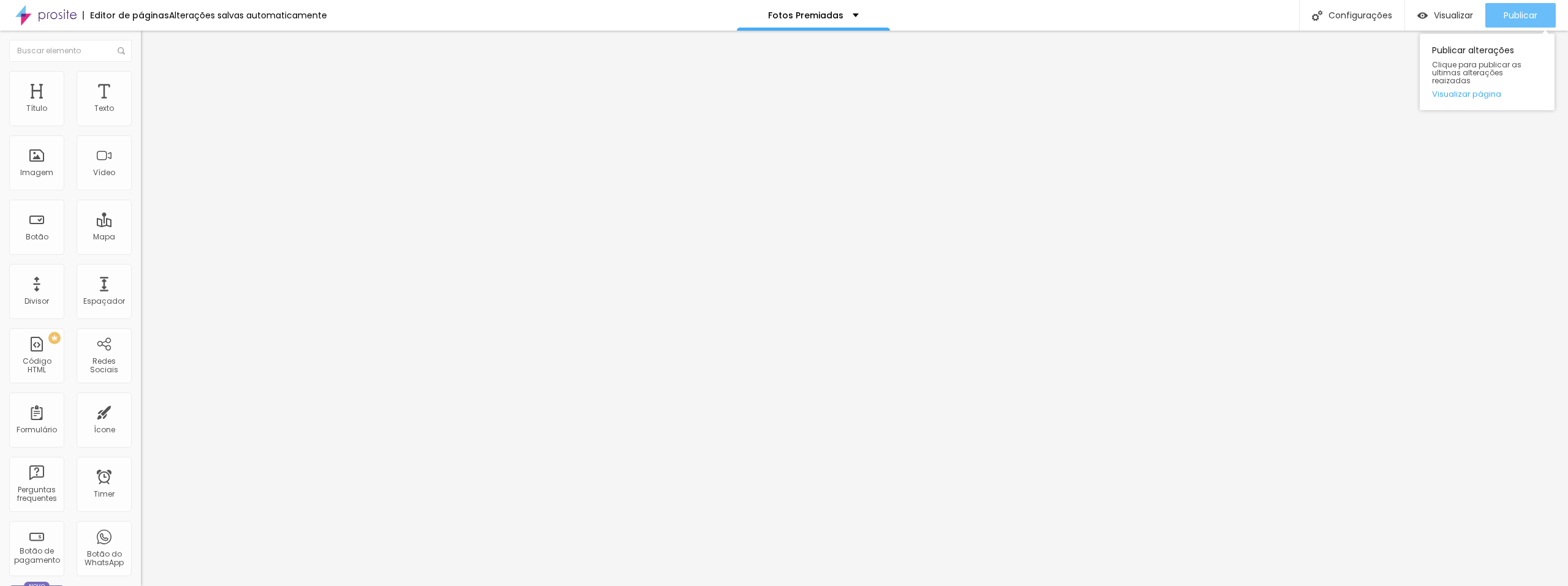
click at [1504, 10] on span "Publicar" at bounding box center [1520, 15] width 34 height 10
click at [1526, 17] on span "Publicar" at bounding box center [1520, 15] width 34 height 10
click at [1446, 14] on span "Visualizar" at bounding box center [1442, 15] width 39 height 10
